Goal: Information Seeking & Learning: Learn about a topic

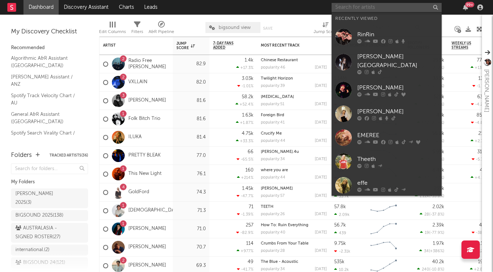
click at [351, 6] on input "text" at bounding box center [387, 7] width 110 height 9
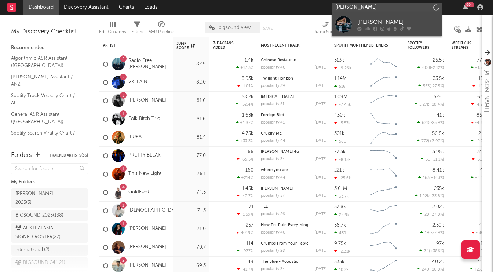
type input "[PERSON_NAME]"
click at [390, 22] on div "[PERSON_NAME]" at bounding box center [397, 22] width 81 height 9
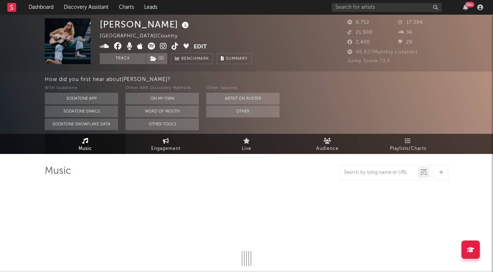
select select "1w"
